Goal: Participate in discussion: Engage in conversation with other users on a specific topic

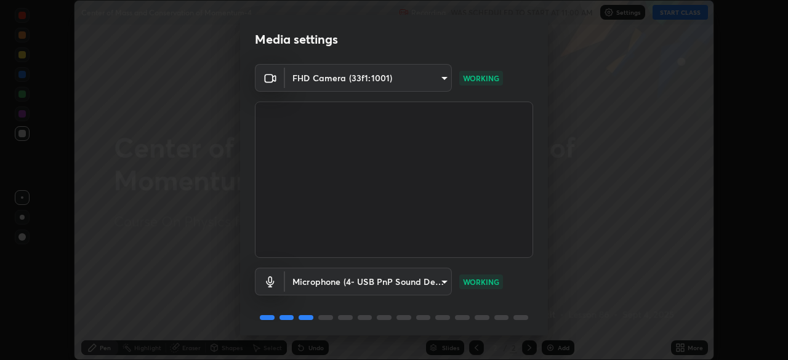
scroll to position [44, 0]
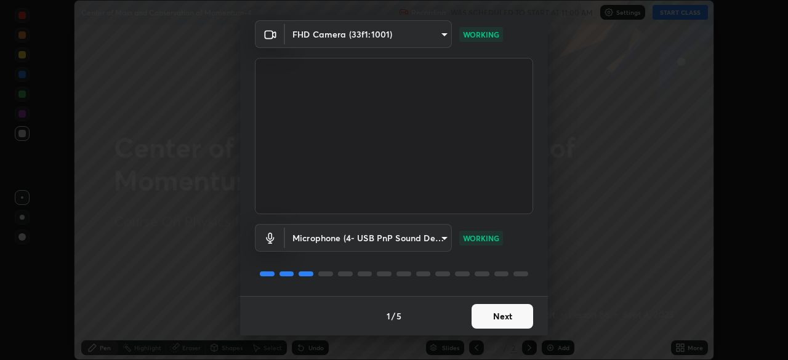
click at [510, 314] on button "Next" at bounding box center [503, 316] width 62 height 25
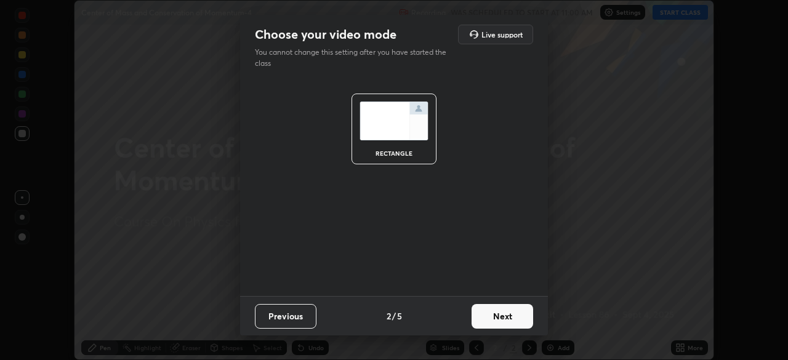
click at [511, 316] on button "Next" at bounding box center [503, 316] width 62 height 25
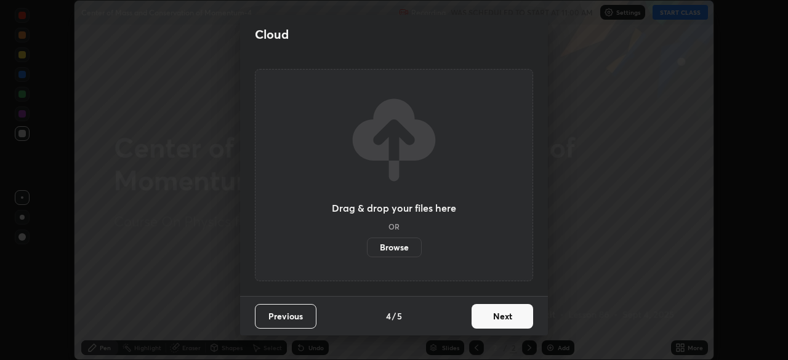
click at [520, 311] on button "Next" at bounding box center [503, 316] width 62 height 25
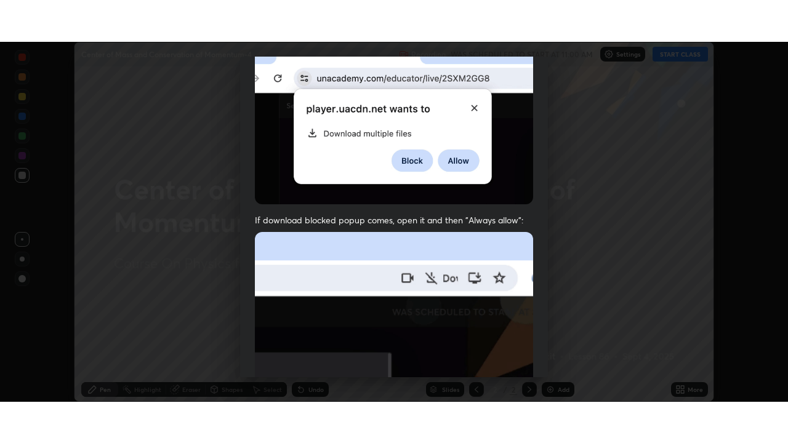
scroll to position [295, 0]
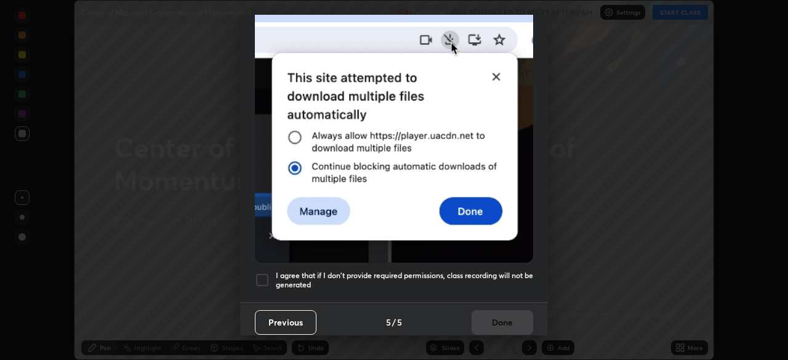
click at [503, 271] on h5 "I agree that if I don't provide required permissions, class recording will not …" at bounding box center [404, 280] width 257 height 19
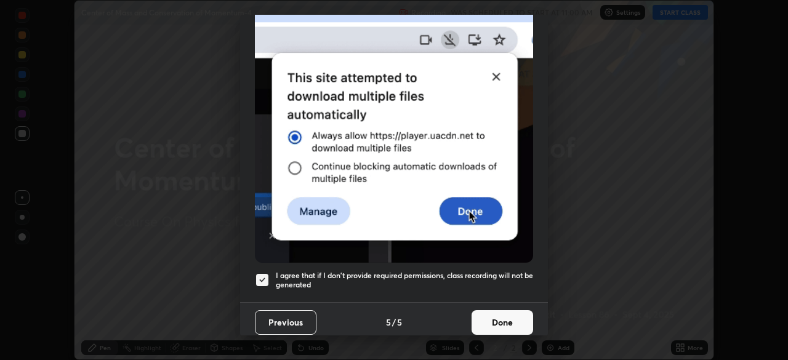
click at [501, 318] on button "Done" at bounding box center [503, 322] width 62 height 25
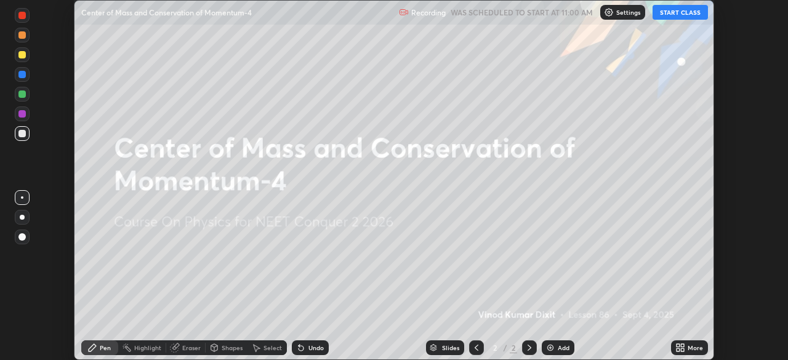
click at [694, 15] on button "START CLASS" at bounding box center [680, 12] width 55 height 15
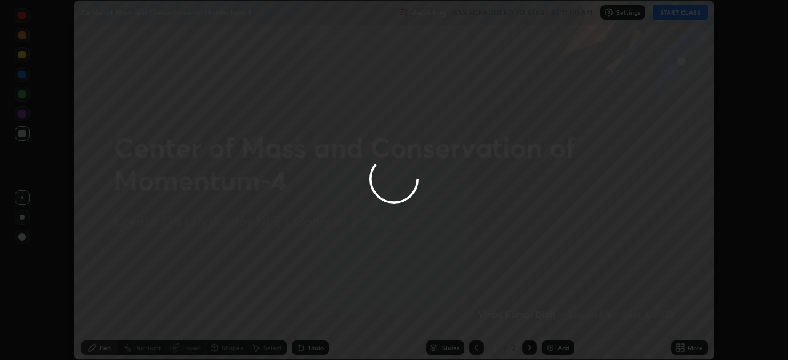
click at [684, 347] on div at bounding box center [394, 180] width 788 height 360
click at [682, 349] on icon at bounding box center [682, 350] width 3 height 3
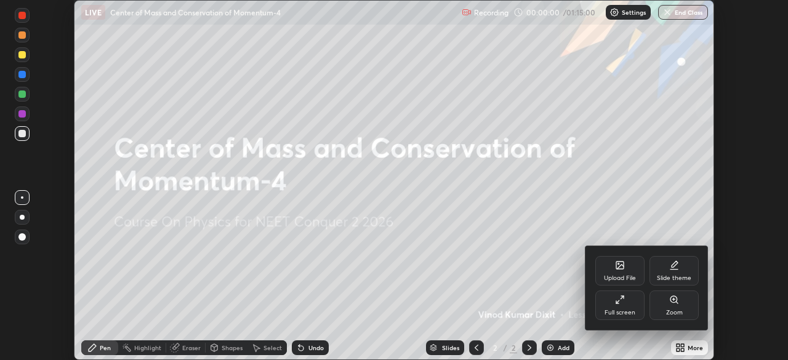
click at [628, 310] on div "Full screen" at bounding box center [620, 313] width 31 height 6
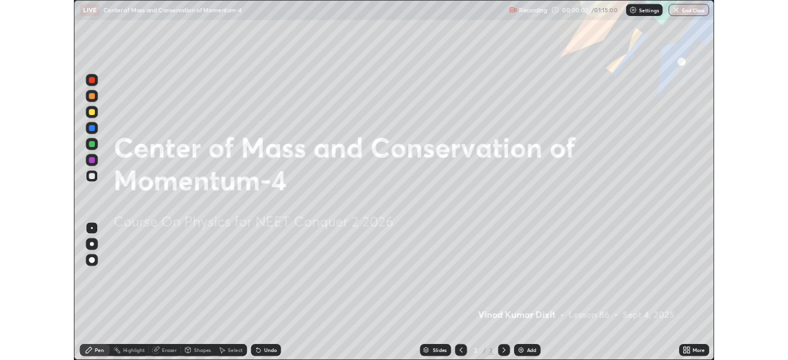
scroll to position [443, 788]
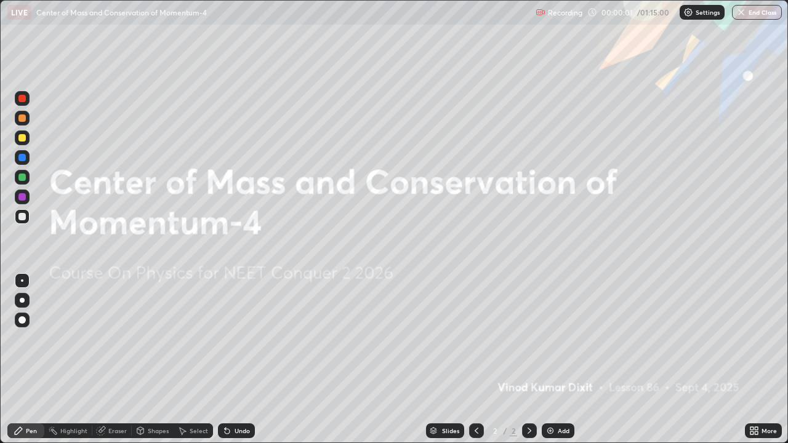
click at [558, 360] on div "Add" at bounding box center [564, 431] width 12 height 6
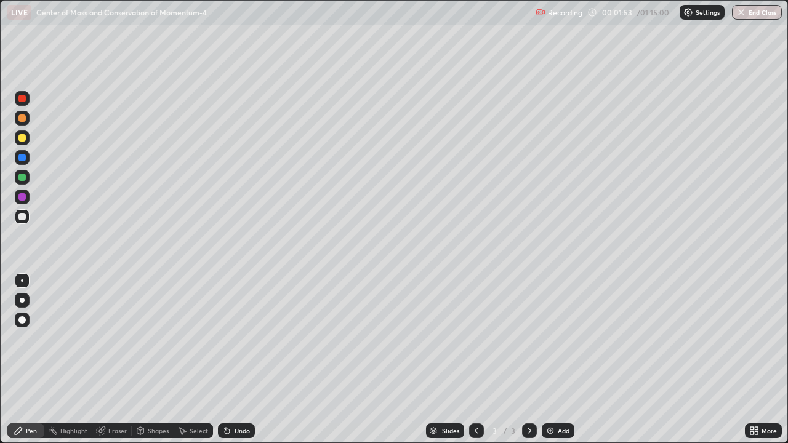
click at [23, 138] on div at bounding box center [21, 137] width 7 height 7
click at [160, 360] on div "Shapes" at bounding box center [158, 431] width 21 height 6
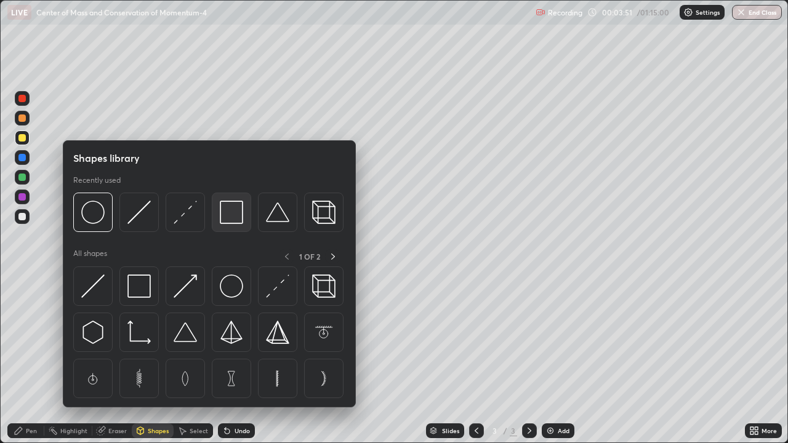
click at [235, 228] on div at bounding box center [231, 212] width 39 height 39
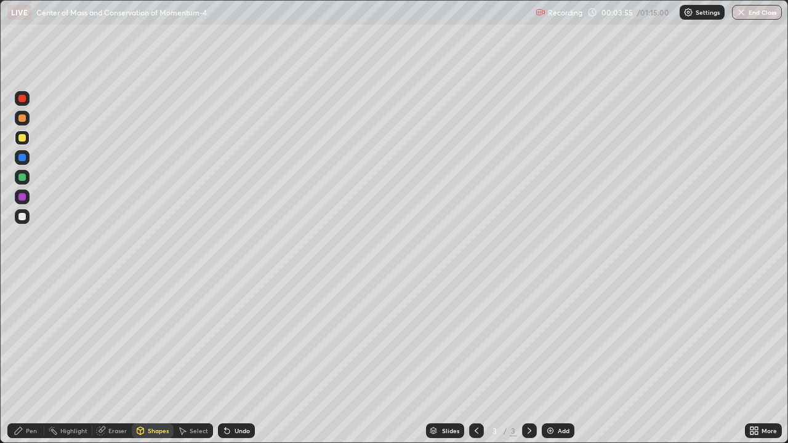
click at [36, 360] on div "Pen" at bounding box center [31, 431] width 11 height 6
click at [26, 220] on div at bounding box center [22, 216] width 15 height 15
click at [560, 360] on div "Add" at bounding box center [564, 431] width 12 height 6
click at [28, 144] on div at bounding box center [22, 138] width 15 height 15
click at [475, 360] on icon at bounding box center [477, 431] width 10 height 10
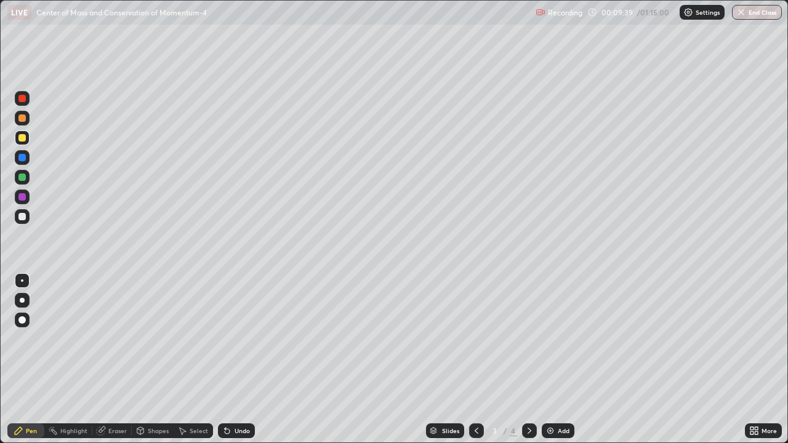
click at [529, 360] on icon at bounding box center [530, 431] width 10 height 10
click at [475, 360] on icon at bounding box center [477, 431] width 10 height 10
click at [530, 360] on icon at bounding box center [530, 431] width 10 height 10
click at [564, 360] on div "Add" at bounding box center [564, 431] width 12 height 6
click at [25, 160] on div at bounding box center [21, 157] width 7 height 7
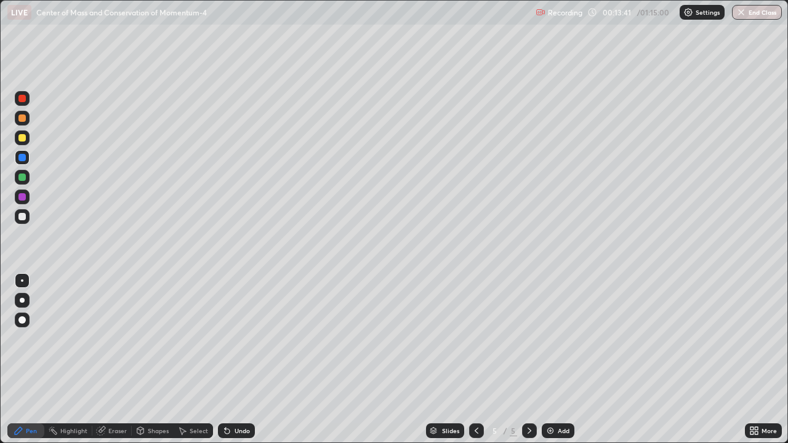
click at [30, 360] on div "Pen" at bounding box center [31, 431] width 11 height 6
click at [25, 139] on div at bounding box center [21, 137] width 7 height 7
click at [120, 360] on div "Eraser" at bounding box center [117, 431] width 18 height 6
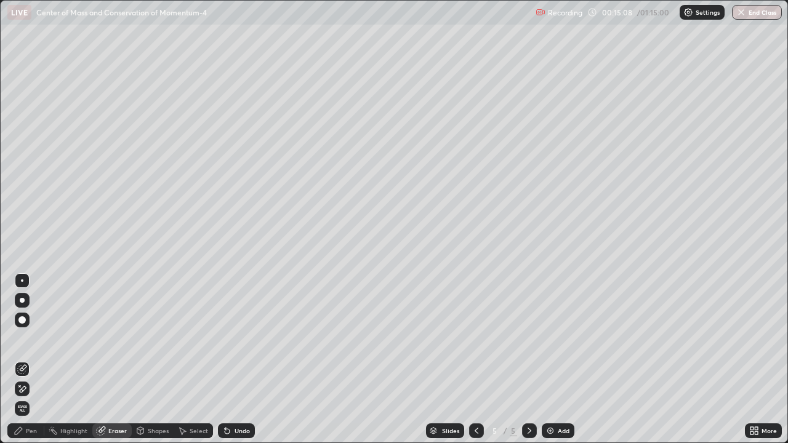
click at [30, 360] on div "Pen" at bounding box center [31, 431] width 11 height 6
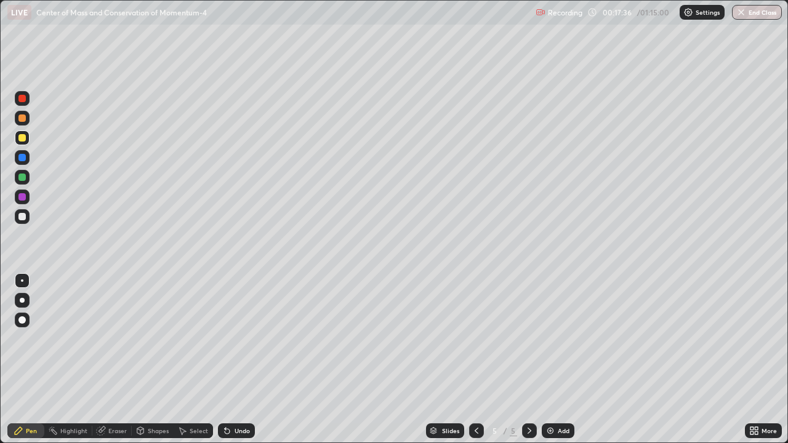
click at [572, 360] on div "Add" at bounding box center [558, 431] width 33 height 15
click at [25, 217] on div at bounding box center [21, 216] width 7 height 7
click at [564, 360] on div "Add" at bounding box center [564, 431] width 12 height 6
click at [27, 140] on div at bounding box center [22, 138] width 15 height 15
click at [23, 178] on div at bounding box center [21, 177] width 7 height 7
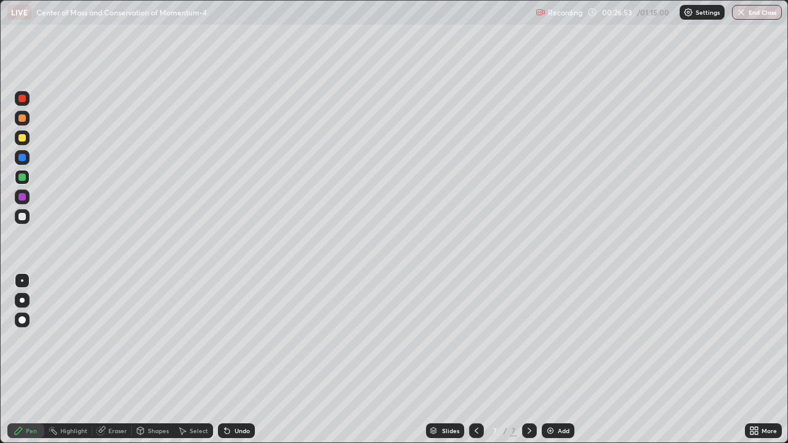
click at [26, 143] on div at bounding box center [22, 138] width 15 height 15
click at [115, 360] on div "Eraser" at bounding box center [117, 431] width 18 height 6
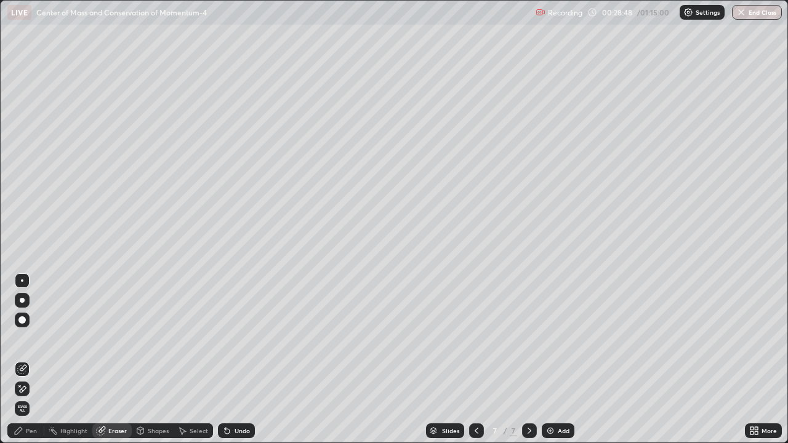
click at [31, 360] on div "Pen" at bounding box center [31, 431] width 11 height 6
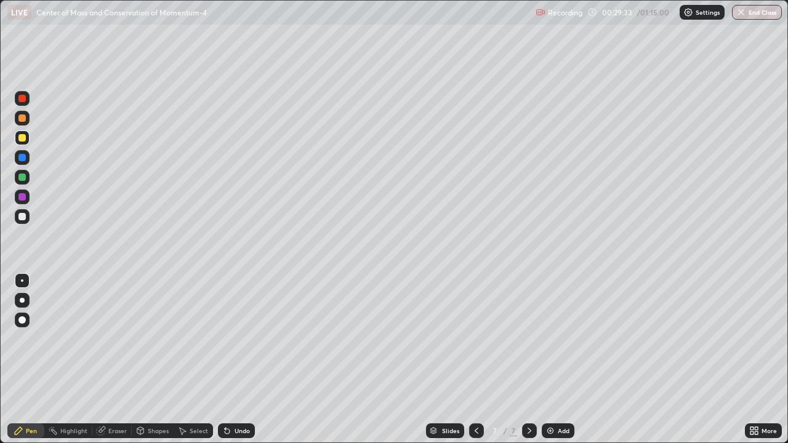
click at [559, 360] on div "Add" at bounding box center [564, 431] width 12 height 6
click at [118, 360] on div "Eraser" at bounding box center [117, 431] width 18 height 6
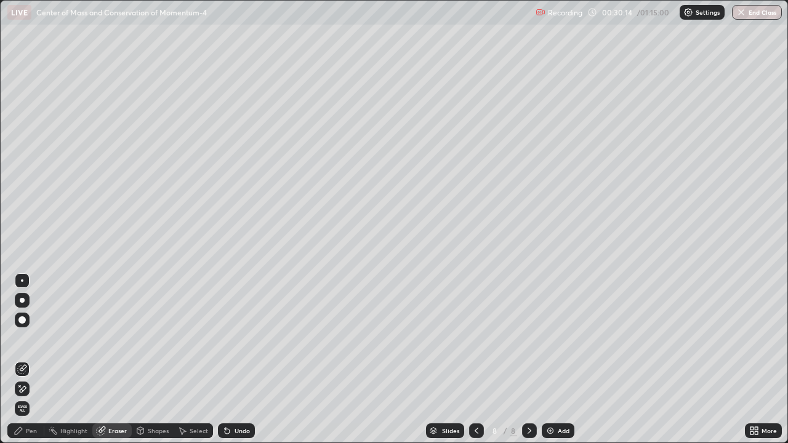
click at [36, 360] on div "Pen" at bounding box center [25, 431] width 37 height 15
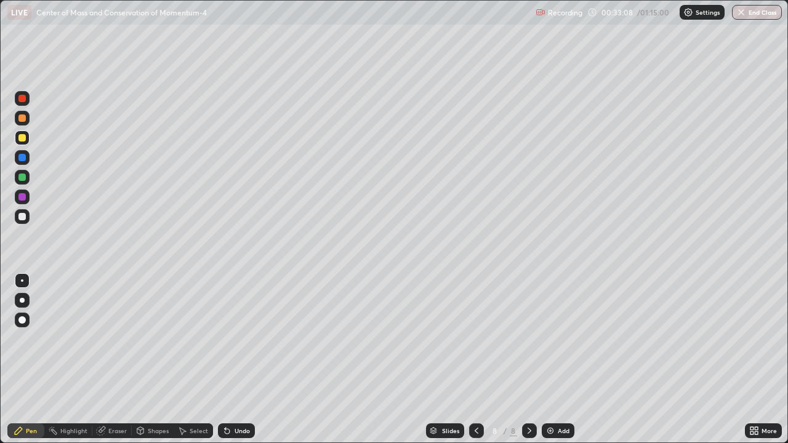
click at [561, 360] on div "Add" at bounding box center [564, 431] width 12 height 6
click at [552, 360] on img at bounding box center [551, 431] width 10 height 10
click at [157, 360] on div "Shapes" at bounding box center [158, 431] width 21 height 6
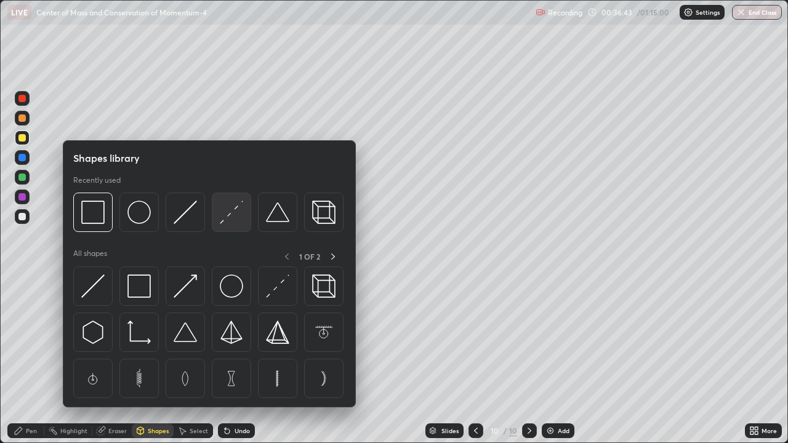
click at [230, 217] on img at bounding box center [231, 212] width 23 height 23
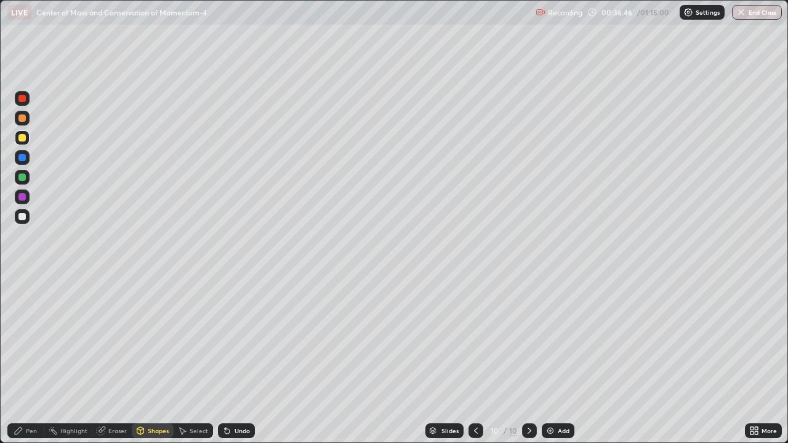
click at [31, 360] on div "Pen" at bounding box center [31, 431] width 11 height 6
click at [559, 360] on div "Add" at bounding box center [564, 431] width 12 height 6
click at [118, 360] on div "Eraser" at bounding box center [111, 431] width 39 height 15
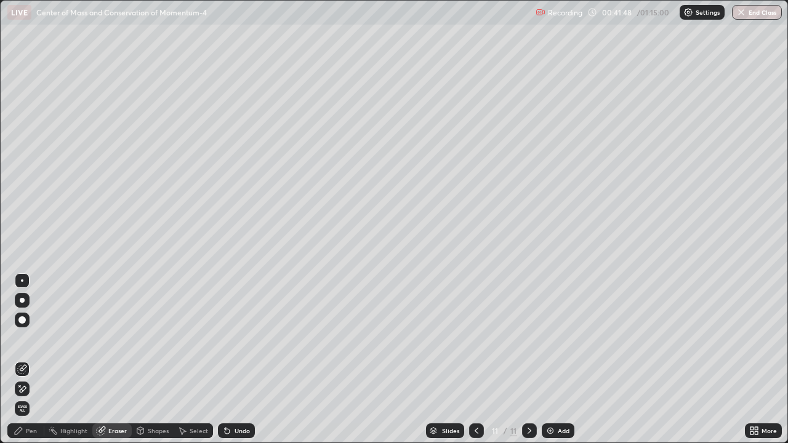
click at [34, 360] on div "Pen" at bounding box center [31, 431] width 11 height 6
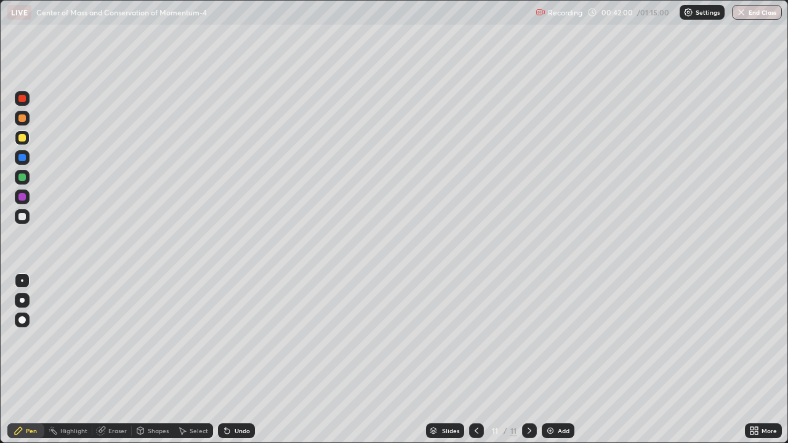
click at [121, 360] on div "Eraser" at bounding box center [117, 431] width 18 height 6
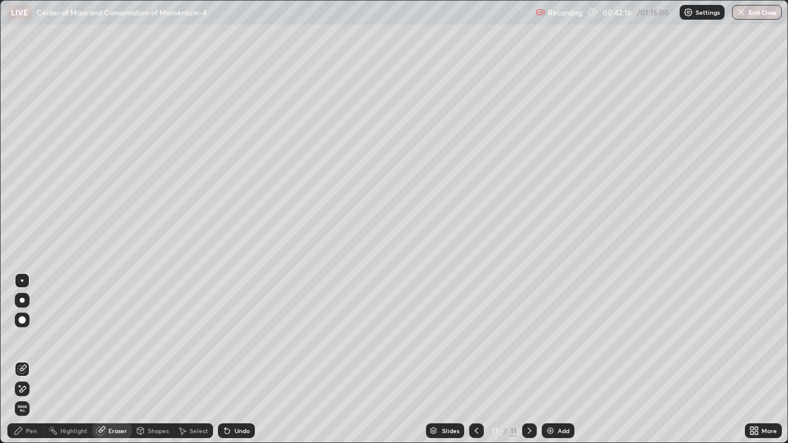
click at [38, 360] on div "Pen" at bounding box center [25, 431] width 37 height 15
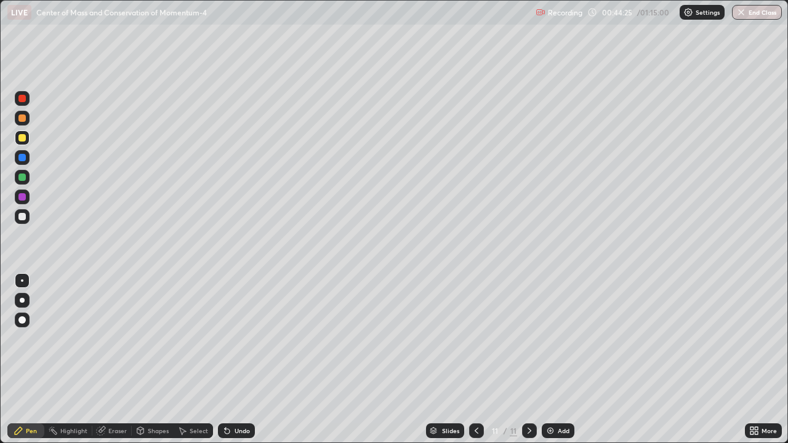
click at [561, 360] on div "Add" at bounding box center [564, 431] width 12 height 6
click at [22, 178] on div at bounding box center [21, 177] width 7 height 7
click at [560, 360] on div "Add" at bounding box center [564, 431] width 12 height 6
click at [163, 360] on div "Shapes" at bounding box center [158, 431] width 21 height 6
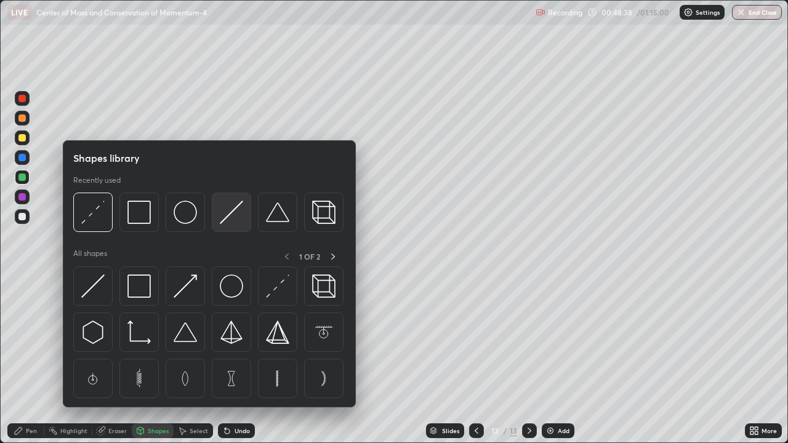
click at [236, 216] on img at bounding box center [231, 212] width 23 height 23
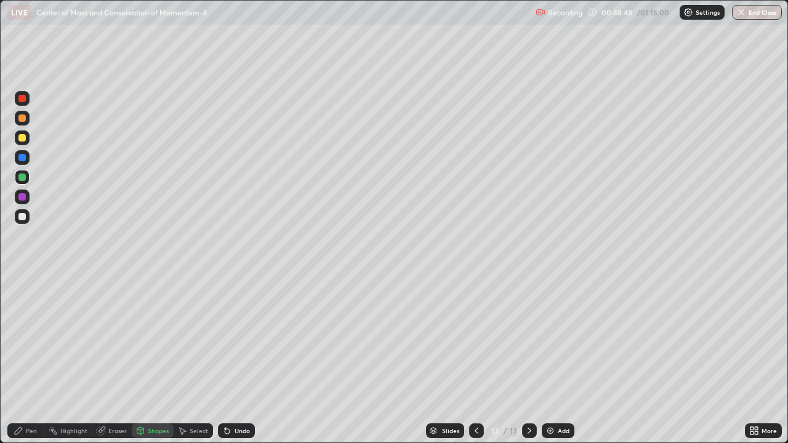
click at [33, 360] on div "Pen" at bounding box center [31, 431] width 11 height 6
click at [160, 360] on div "Shapes" at bounding box center [158, 431] width 21 height 6
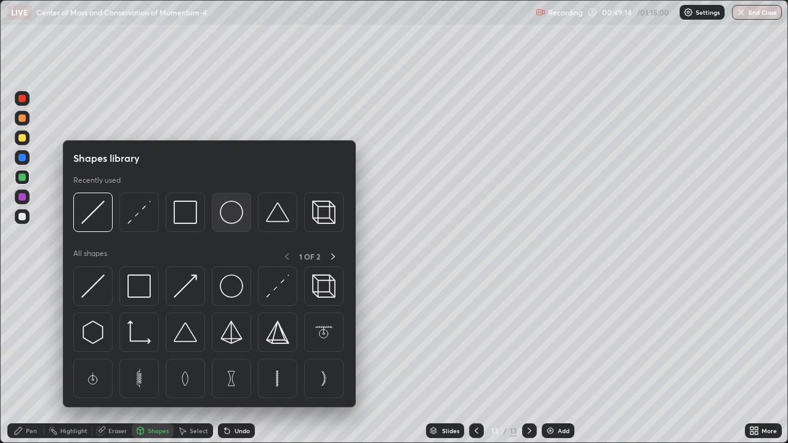
click at [237, 224] on div at bounding box center [231, 212] width 39 height 39
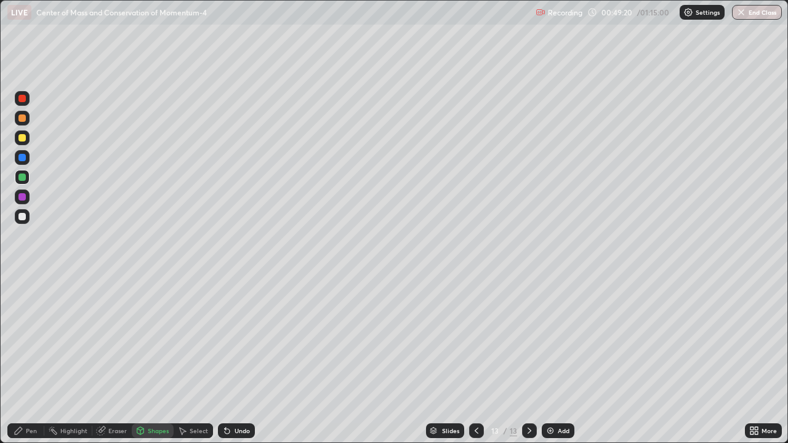
click at [31, 360] on div "Pen" at bounding box center [31, 431] width 11 height 6
click at [115, 360] on div "Eraser" at bounding box center [117, 431] width 18 height 6
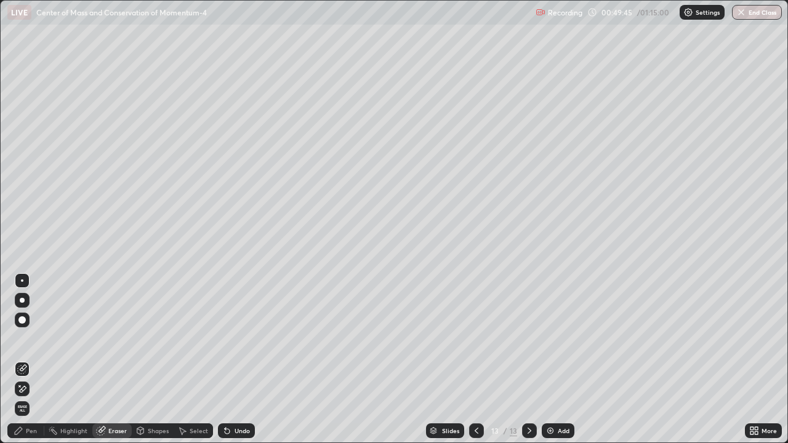
click at [22, 360] on icon at bounding box center [19, 431] width 10 height 10
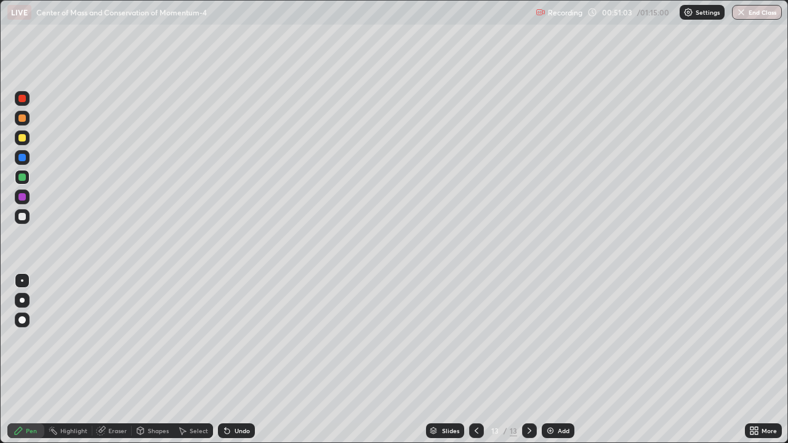
click at [161, 360] on div "Shapes" at bounding box center [158, 431] width 21 height 6
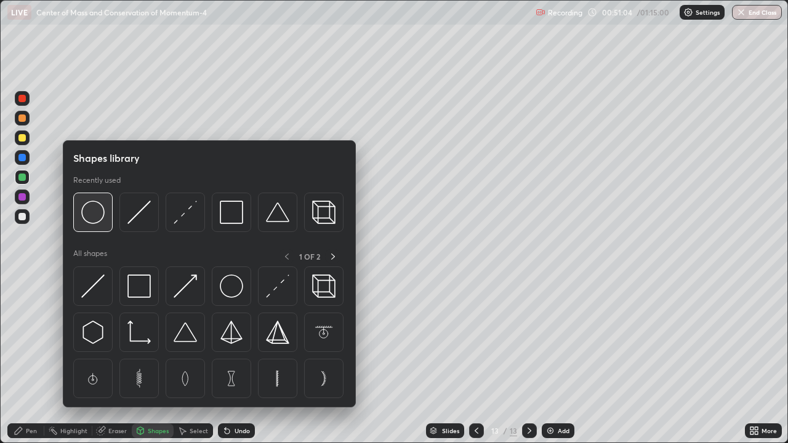
click at [101, 227] on div at bounding box center [92, 212] width 39 height 39
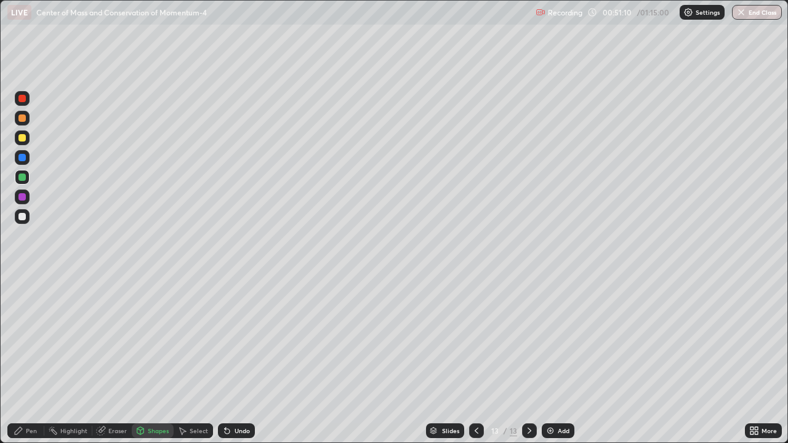
click at [36, 360] on div "Pen" at bounding box center [31, 431] width 11 height 6
click at [124, 360] on div "Eraser" at bounding box center [117, 431] width 18 height 6
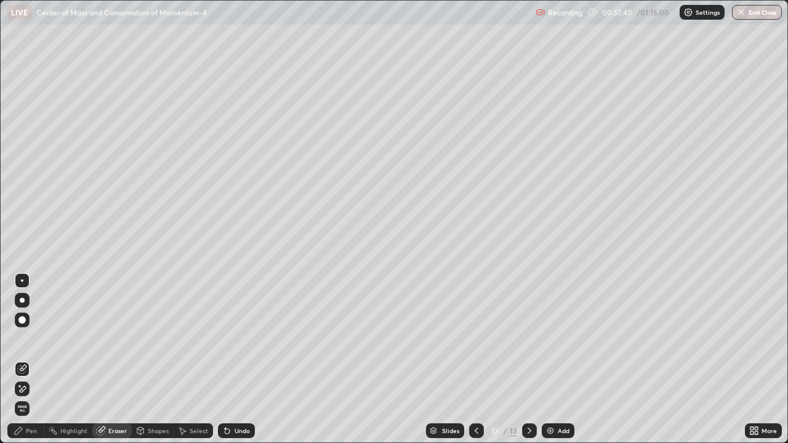
click at [20, 360] on icon at bounding box center [18, 430] width 7 height 7
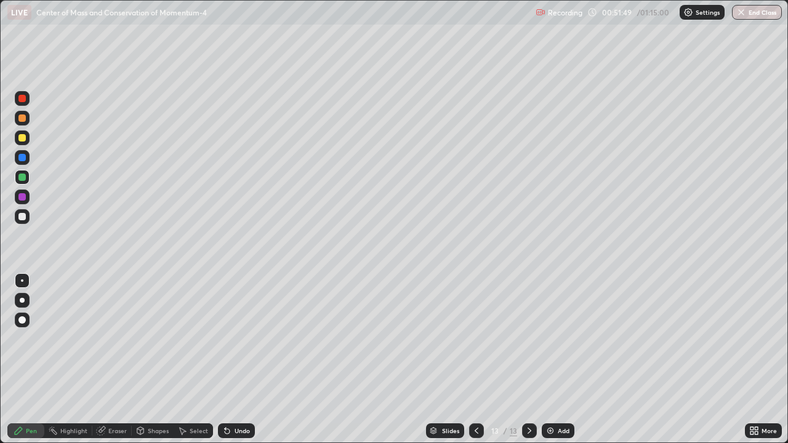
click at [159, 360] on div "Shapes" at bounding box center [158, 431] width 21 height 6
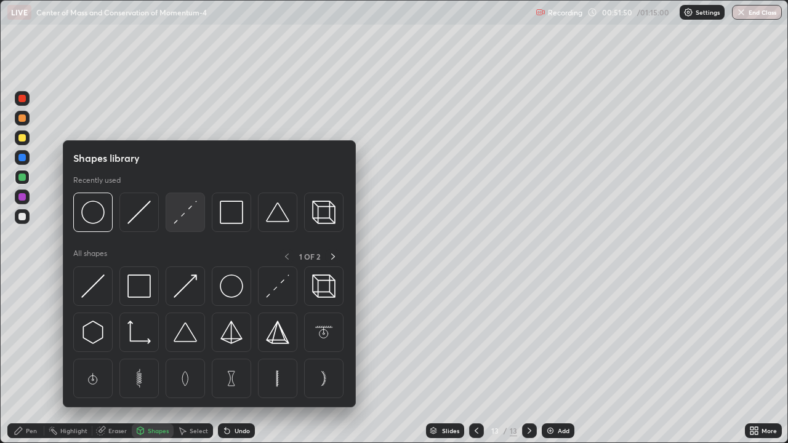
click at [194, 220] on img at bounding box center [185, 212] width 23 height 23
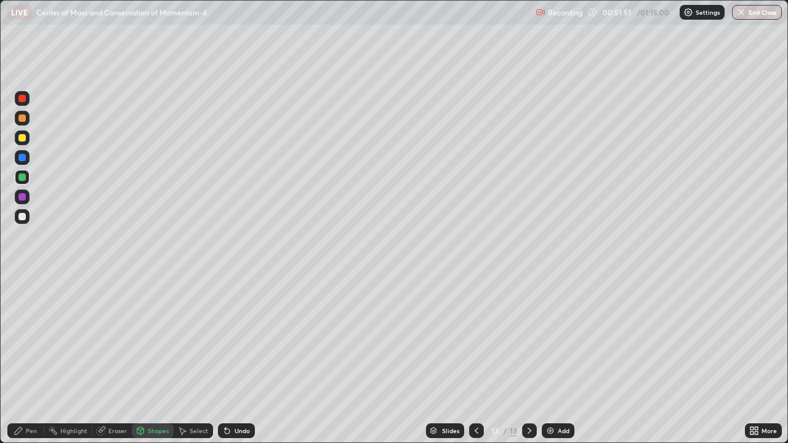
click at [27, 140] on div at bounding box center [22, 138] width 15 height 15
click at [38, 360] on div "Pen" at bounding box center [25, 431] width 37 height 15
click at [23, 219] on div at bounding box center [21, 216] width 7 height 7
click at [559, 360] on div "Add" at bounding box center [558, 431] width 33 height 15
click at [23, 180] on div at bounding box center [21, 177] width 7 height 7
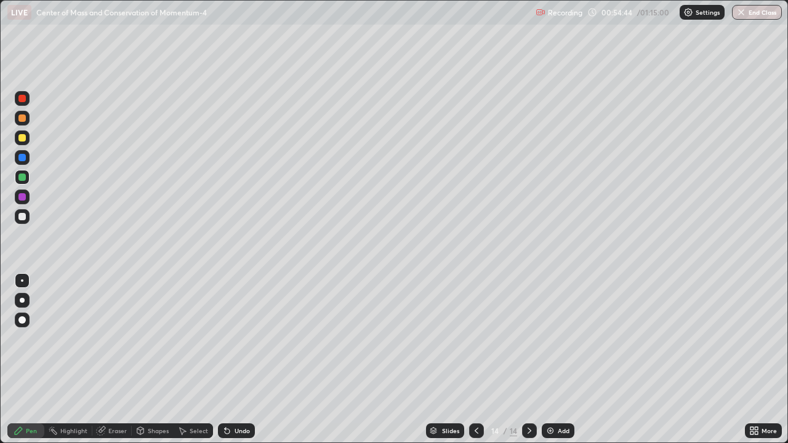
click at [114, 360] on div "Eraser" at bounding box center [117, 431] width 18 height 6
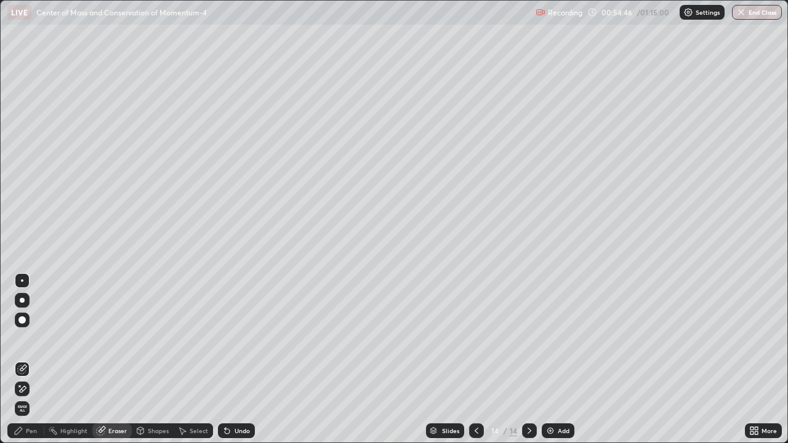
click at [28, 360] on div "Pen" at bounding box center [31, 431] width 11 height 6
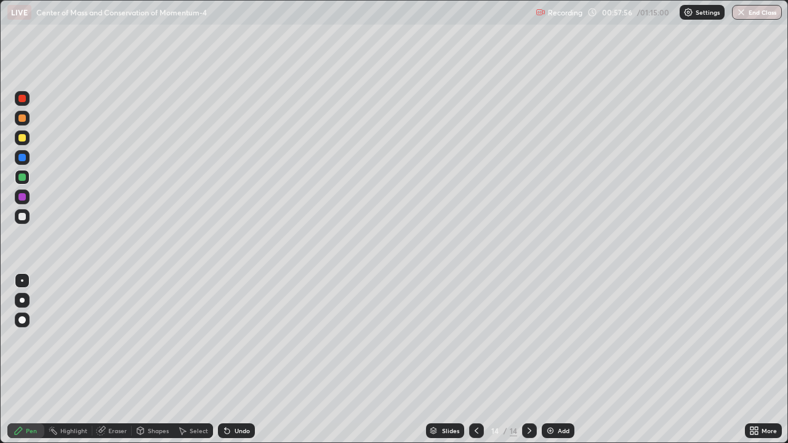
click at [564, 360] on div "Add" at bounding box center [564, 431] width 12 height 6
click at [24, 143] on div at bounding box center [22, 138] width 15 height 15
click at [762, 18] on button "End Class" at bounding box center [757, 12] width 50 height 15
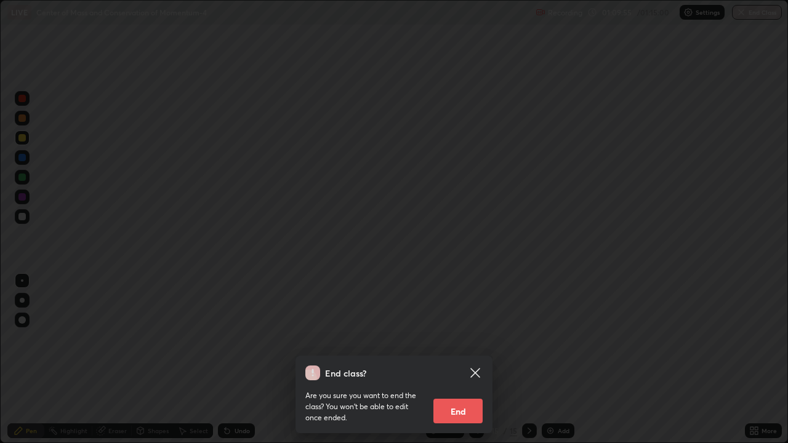
click at [462, 360] on button "End" at bounding box center [458, 411] width 49 height 25
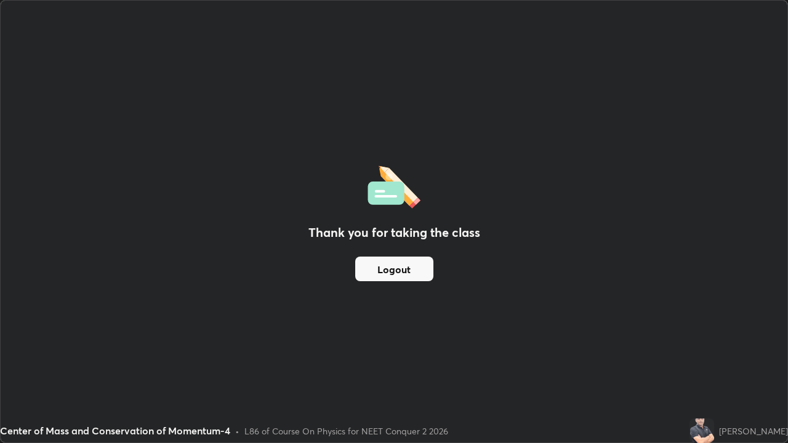
click at [400, 275] on button "Logout" at bounding box center [394, 269] width 78 height 25
click at [400, 271] on button "Logout" at bounding box center [394, 269] width 78 height 25
click at [398, 273] on button "Logout" at bounding box center [394, 269] width 78 height 25
click at [395, 273] on button "Logout" at bounding box center [394, 269] width 78 height 25
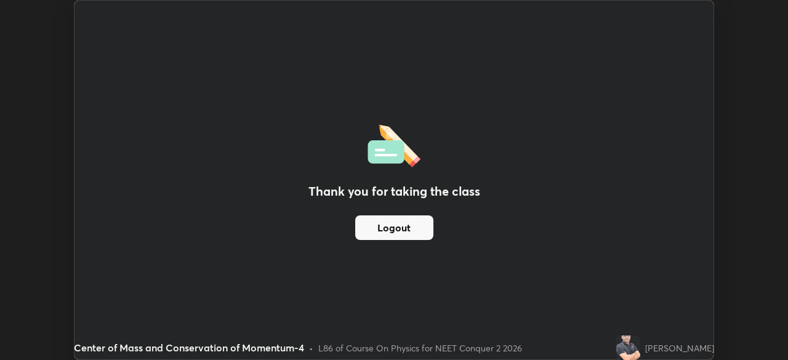
scroll to position [61228, 60800]
